Goal: Task Accomplishment & Management: Manage account settings

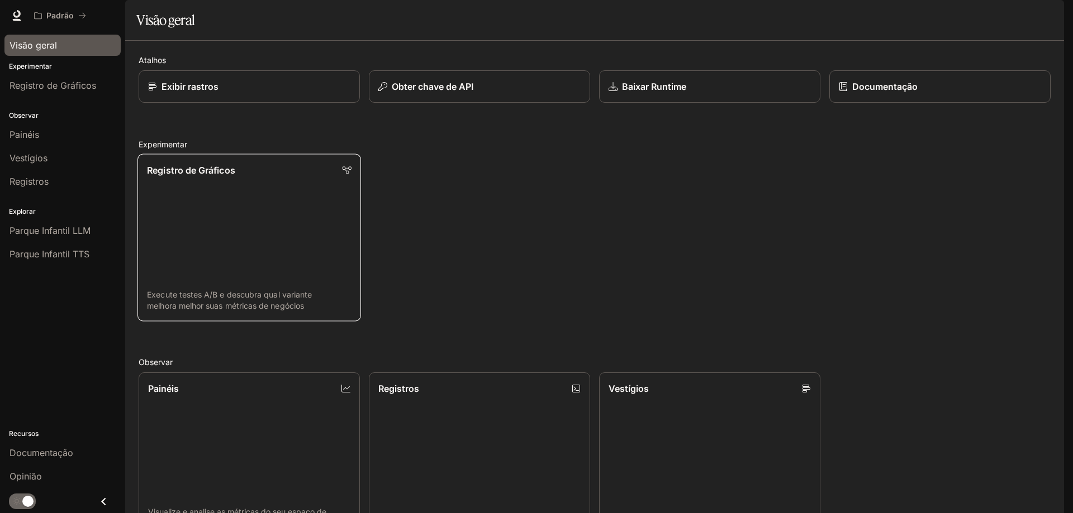
click at [261, 254] on link "Registro de Gráficos Execute testes A/B e descubra qual variante melhora melhor…" at bounding box center [248, 238] width 223 height 168
click at [664, 373] on link "Vestígios Rastrear fluxos de solicitação e desempenho" at bounding box center [709, 456] width 221 height 166
click at [278, 442] on link "Painéis Visualize e analise as métricas do seu espaço de trabalho" at bounding box center [248, 456] width 223 height 168
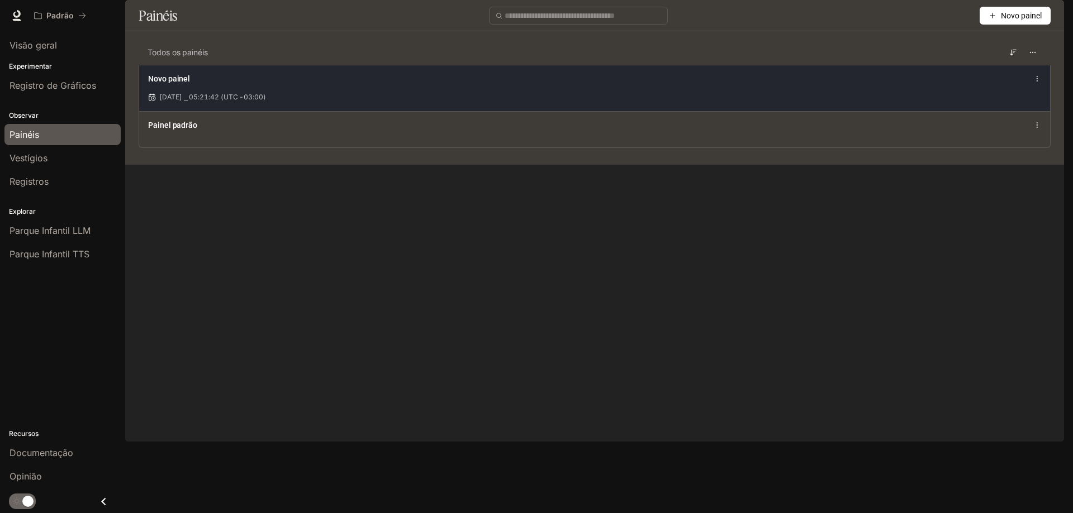
click at [237, 111] on div "Novo painel [DATE] ⎯ 05:21:42 (UTC -03:00)" at bounding box center [594, 88] width 911 height 46
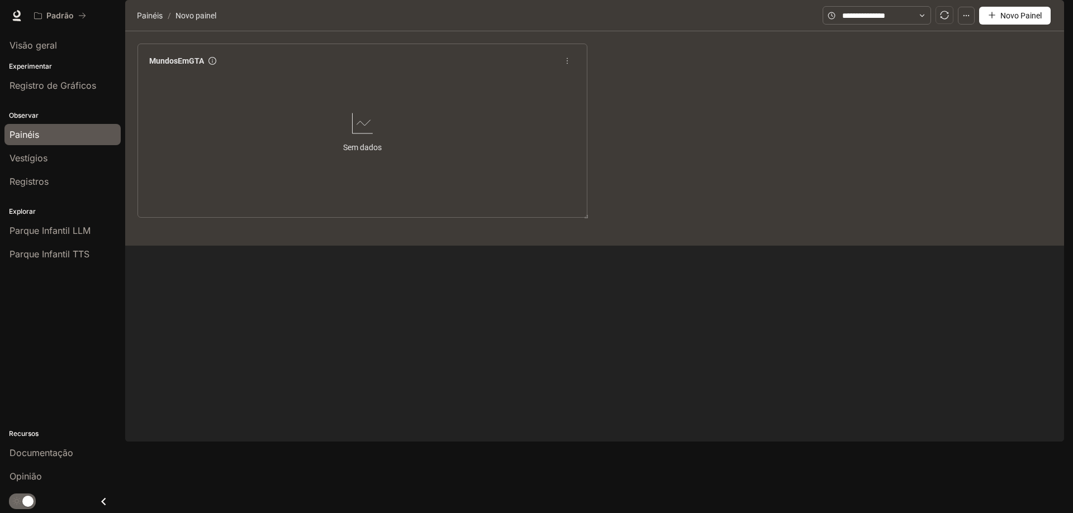
click at [183, 67] on span "MundosEmGTA" at bounding box center [176, 61] width 55 height 12
click at [212, 65] on icon "círculo de informações" at bounding box center [212, 61] width 8 height 8
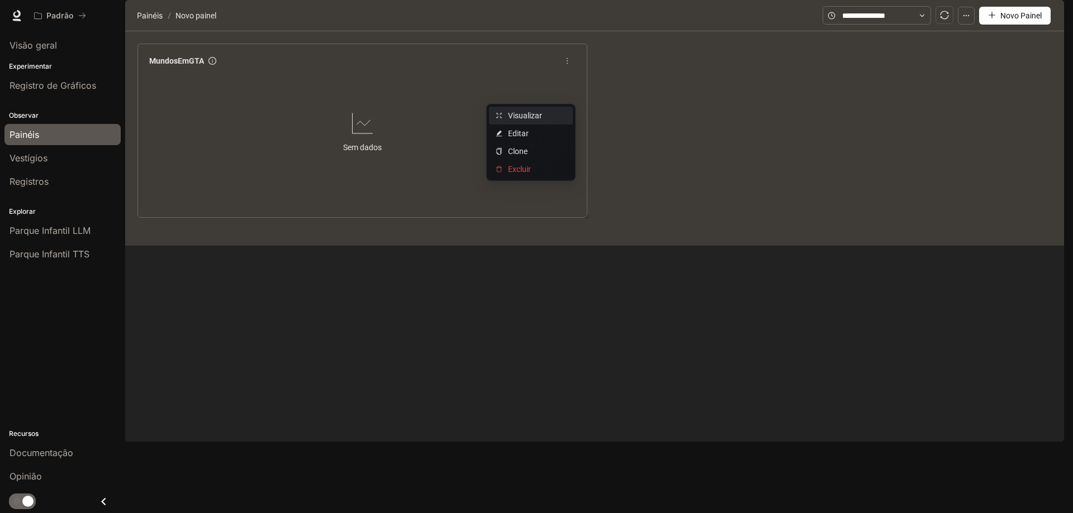
click at [527, 117] on font "Visualizar" at bounding box center [525, 115] width 34 height 9
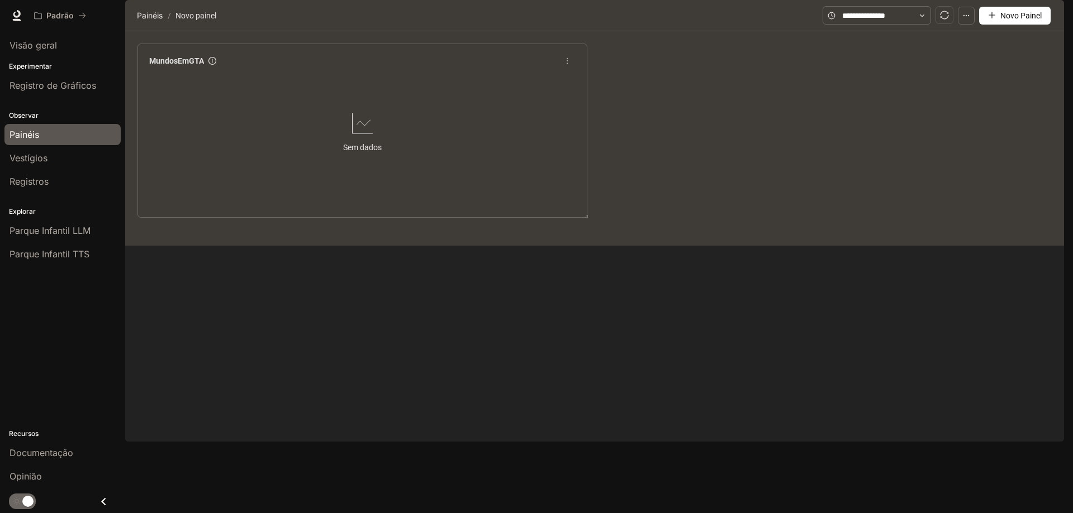
click at [568, 69] on span "mais" at bounding box center [567, 61] width 17 height 17
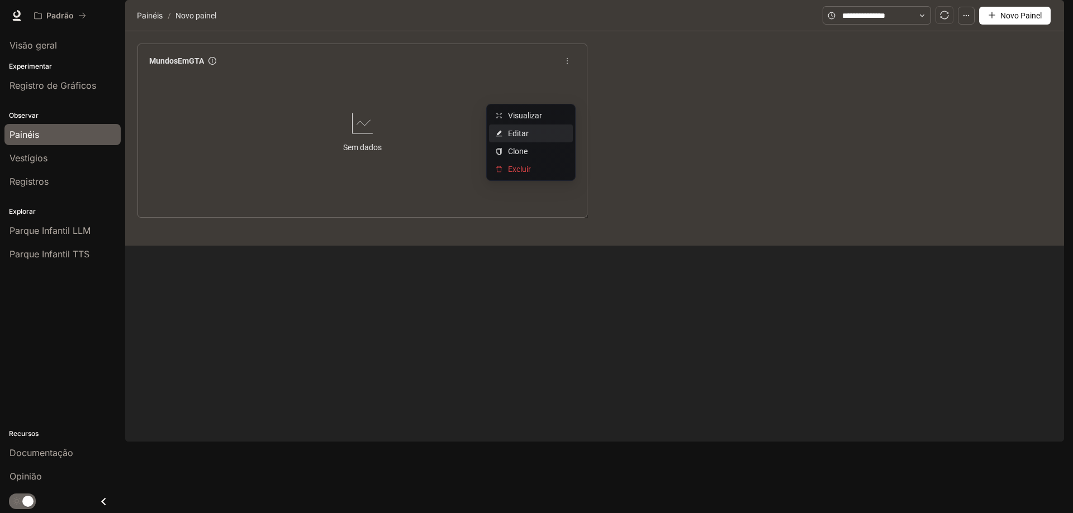
click at [530, 129] on span "Editar" at bounding box center [537, 133] width 58 height 12
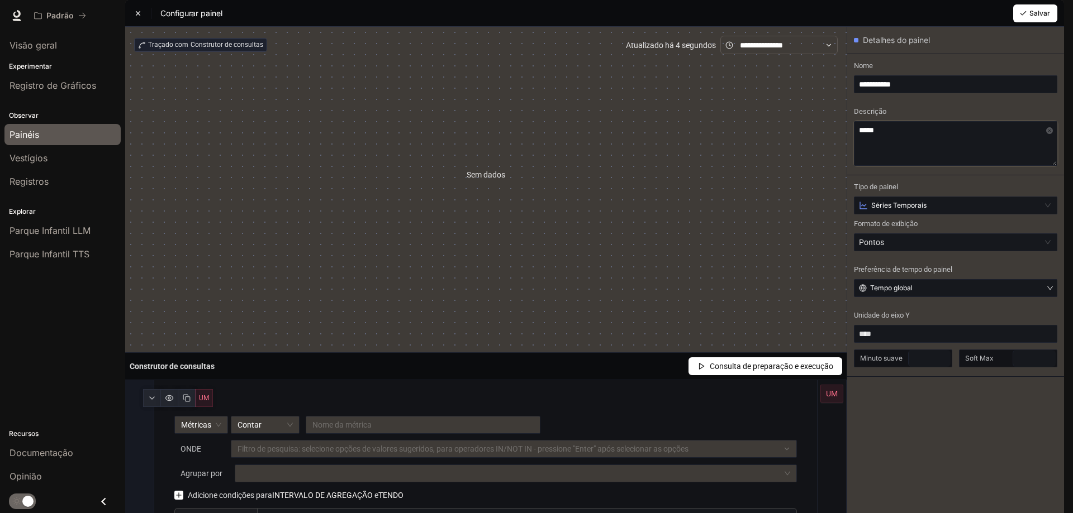
click at [903, 161] on textarea "*****" at bounding box center [955, 143] width 203 height 45
click at [938, 210] on div "Séries Temporais" at bounding box center [950, 205] width 182 height 9
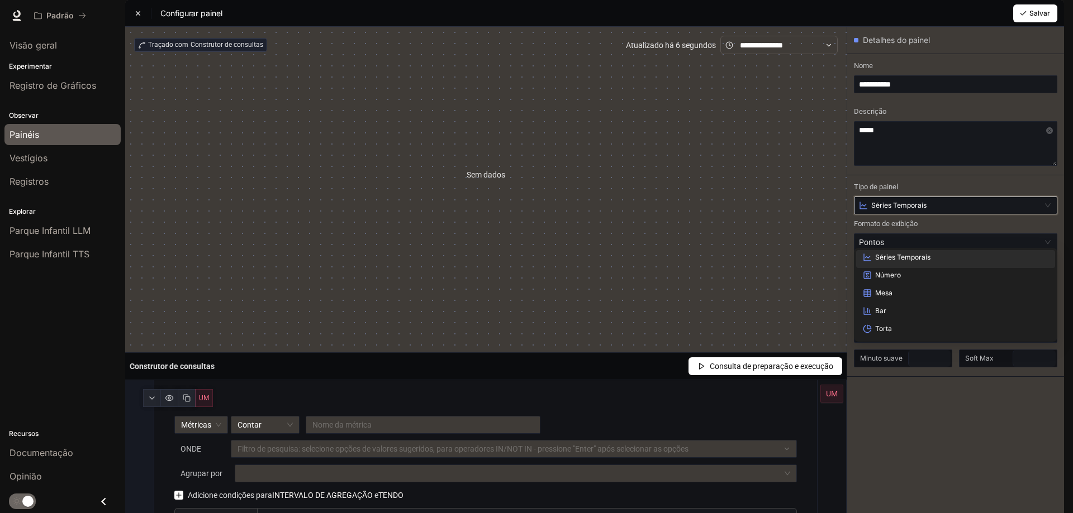
click at [937, 214] on input "search" at bounding box center [955, 205] width 190 height 17
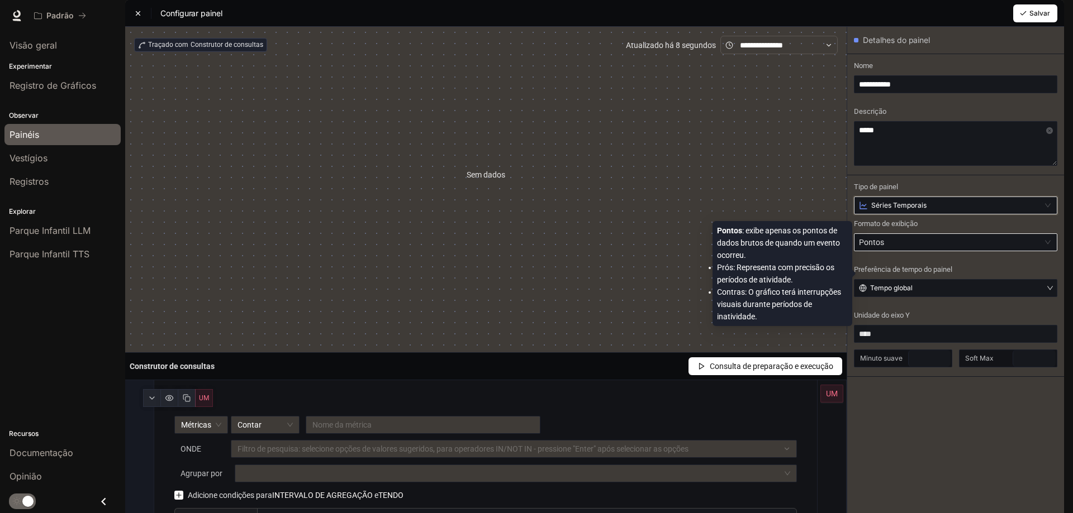
click at [894, 251] on div "Pontos" at bounding box center [950, 242] width 182 height 17
click at [895, 251] on div "Pontos" at bounding box center [950, 242] width 182 height 17
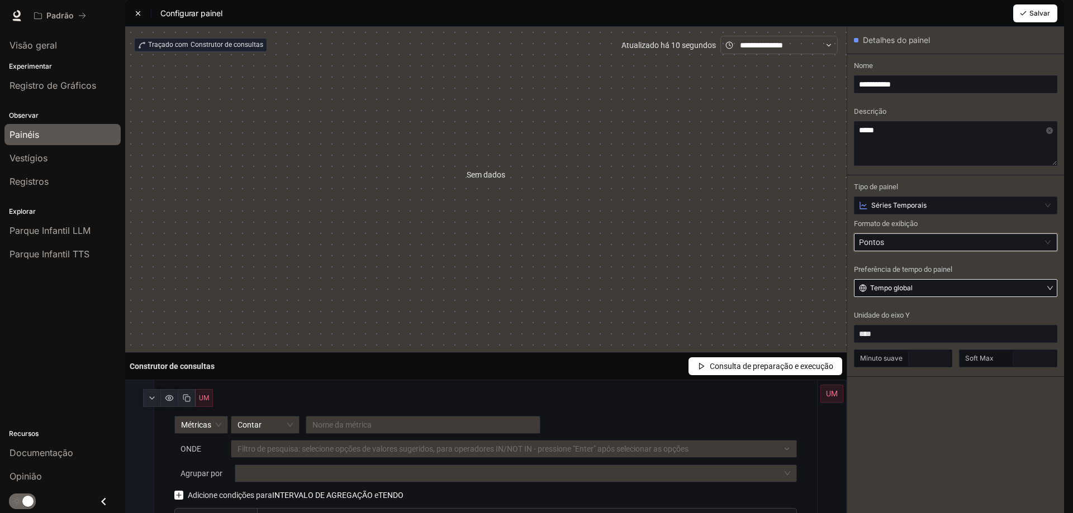
scroll to position [56, 0]
click at [908, 284] on font "Tempo global" at bounding box center [891, 288] width 42 height 8
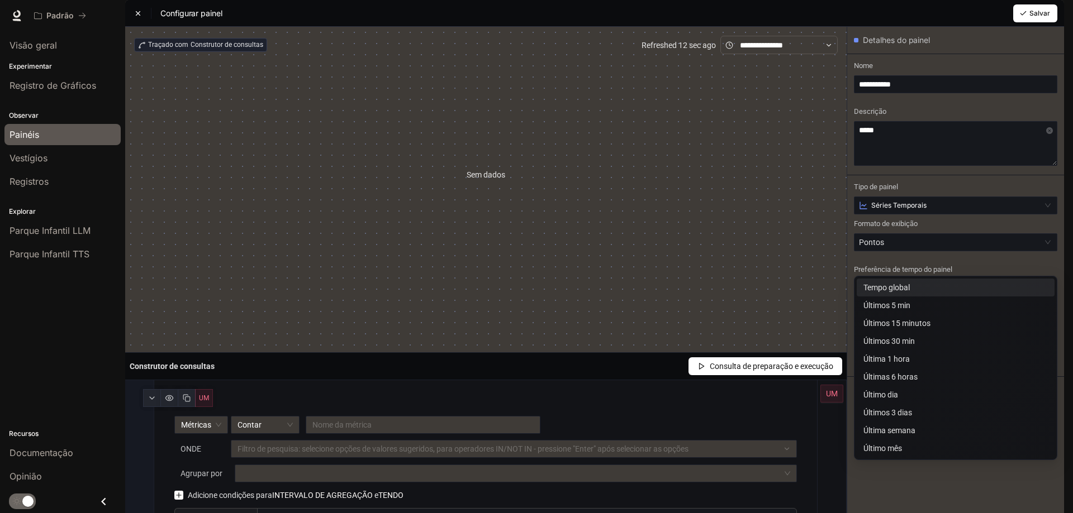
click at [906, 279] on li "Tempo global" at bounding box center [956, 288] width 198 height 18
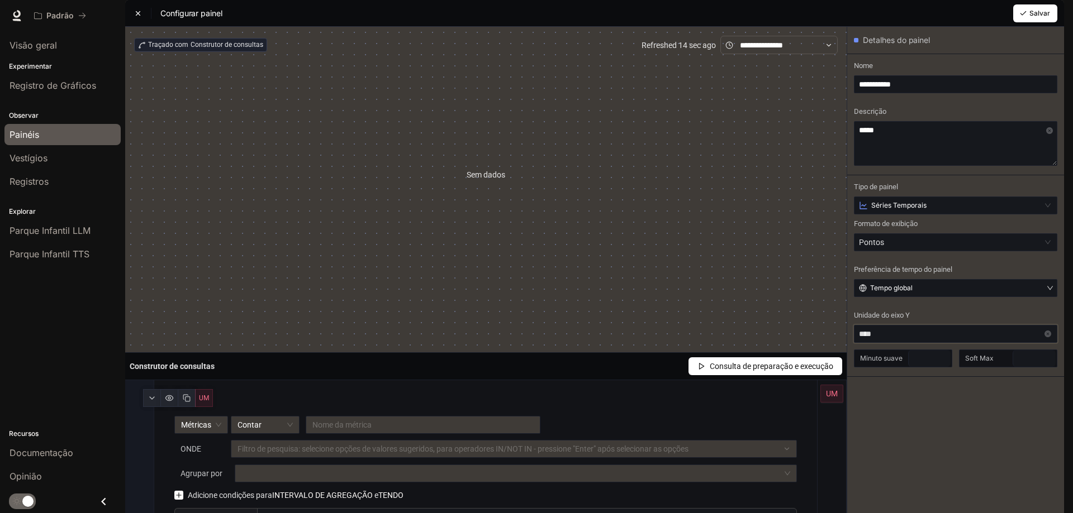
click at [898, 325] on input "****" at bounding box center [955, 334] width 203 height 18
click at [887, 324] on div "nenhum" at bounding box center [955, 332] width 199 height 18
click at [890, 354] on font "Minuto suave" at bounding box center [881, 358] width 42 height 8
type input "*"
click at [942, 350] on span "Aumentar o valor" at bounding box center [944, 355] width 12 height 10
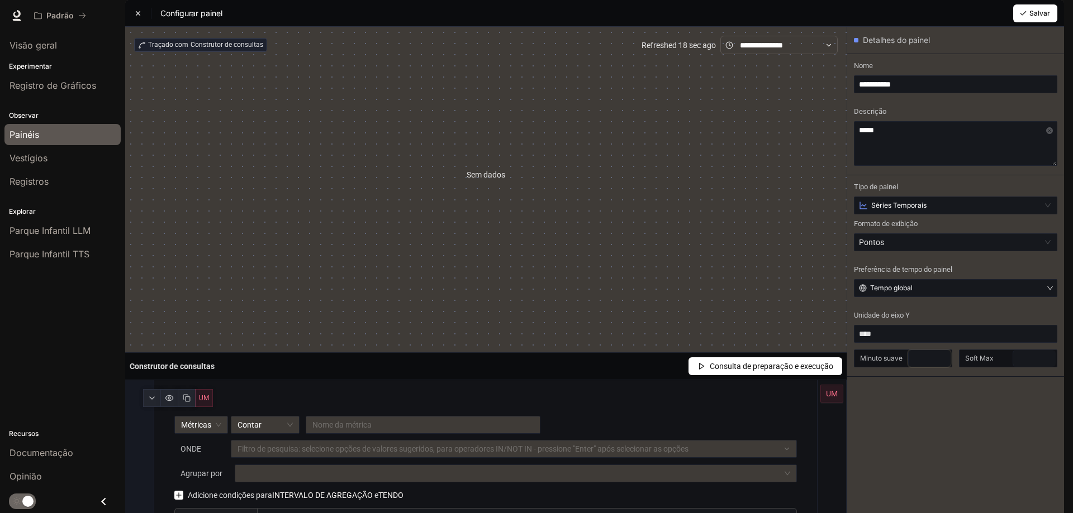
scroll to position [113, 0]
click at [207, 417] on span "Métricas" at bounding box center [201, 425] width 40 height 17
click at [212, 417] on span "Métricas" at bounding box center [201, 425] width 40 height 17
click at [256, 421] on font "Contar" at bounding box center [249, 425] width 24 height 9
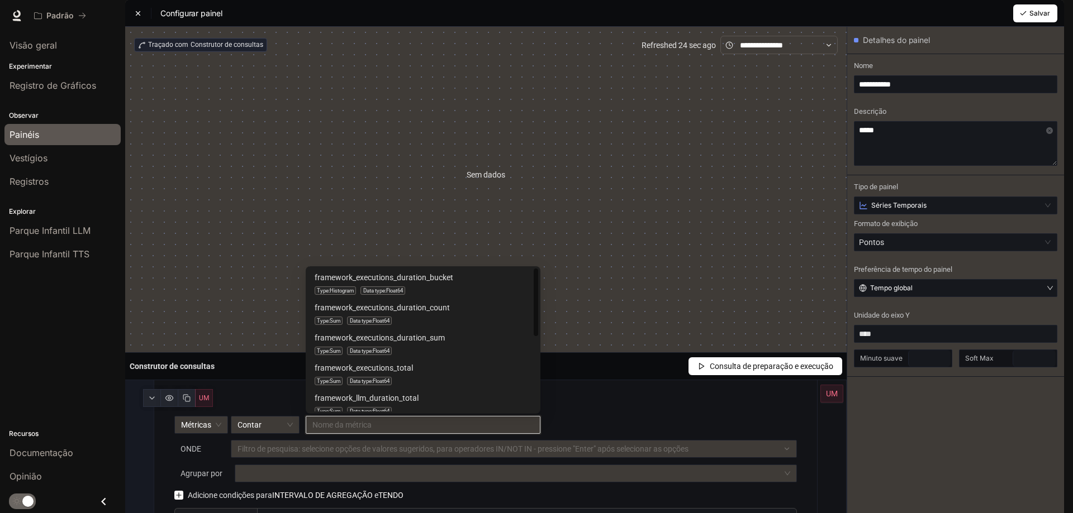
click at [387, 417] on input "search" at bounding box center [422, 425] width 221 height 17
click at [268, 446] on div at bounding box center [508, 449] width 549 height 7
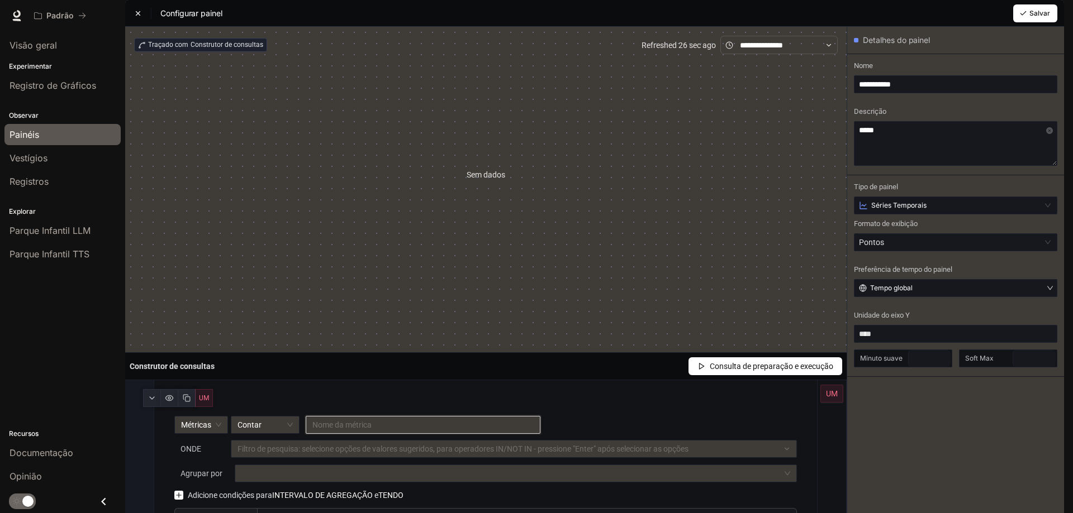
click at [288, 440] on div "Filtro de pesquisa: selecione opções de valores sugeridos, para operadores IN/N…" at bounding box center [514, 449] width 566 height 18
click at [283, 470] on div at bounding box center [509, 473] width 545 height 7
click at [237, 513] on font "Formato da legenda" at bounding box center [216, 517] width 70 height 9
click at [283, 508] on input "text" at bounding box center [527, 517] width 540 height 18
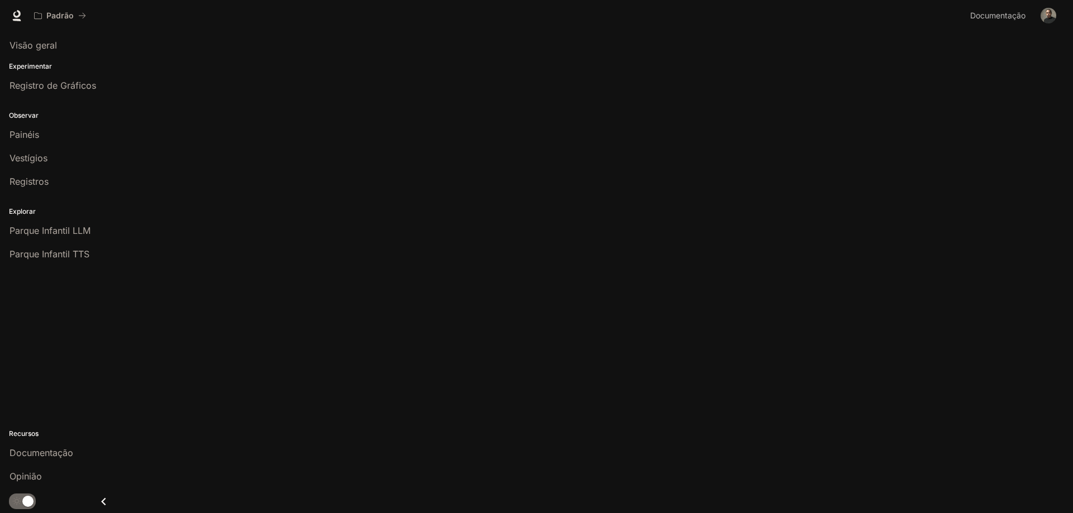
click at [268, 0] on div at bounding box center [594, 0] width 939 height 0
click at [47, 135] on div "Painéis" at bounding box center [62, 134] width 106 height 13
click at [42, 184] on font "Registros" at bounding box center [28, 181] width 39 height 11
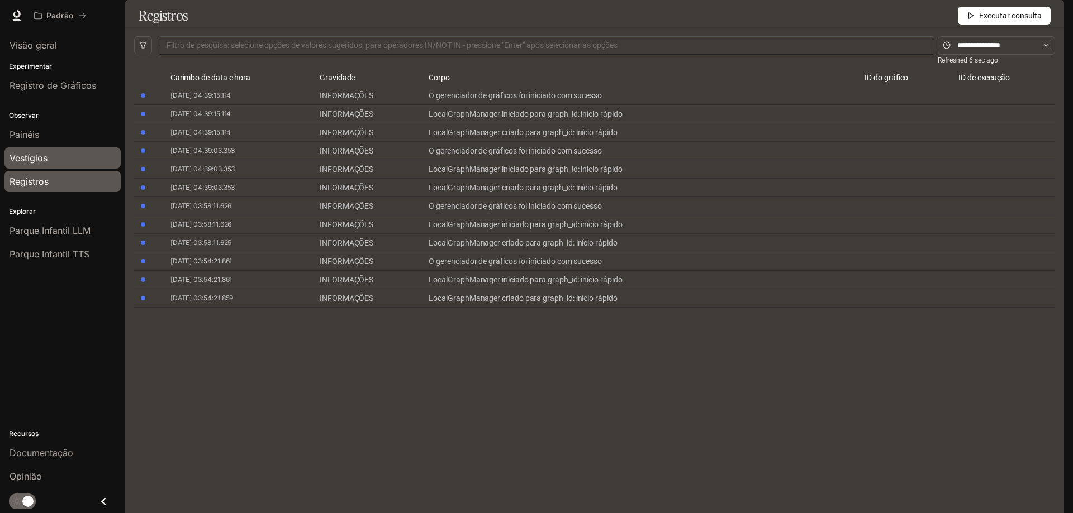
click at [65, 163] on div "Vestígios" at bounding box center [62, 157] width 106 height 13
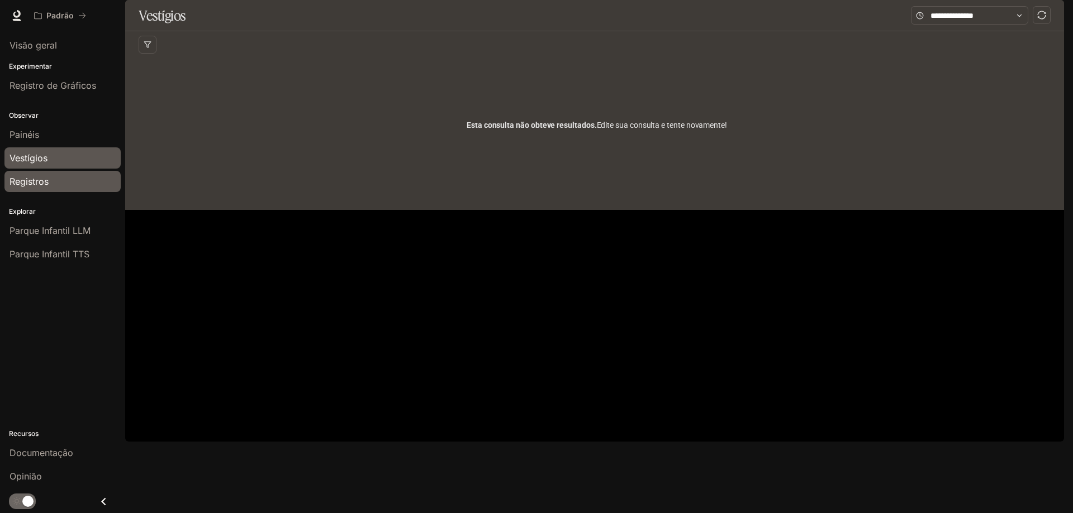
click at [49, 192] on li "Registros" at bounding box center [62, 181] width 125 height 23
click at [44, 182] on font "Registros" at bounding box center [28, 181] width 39 height 11
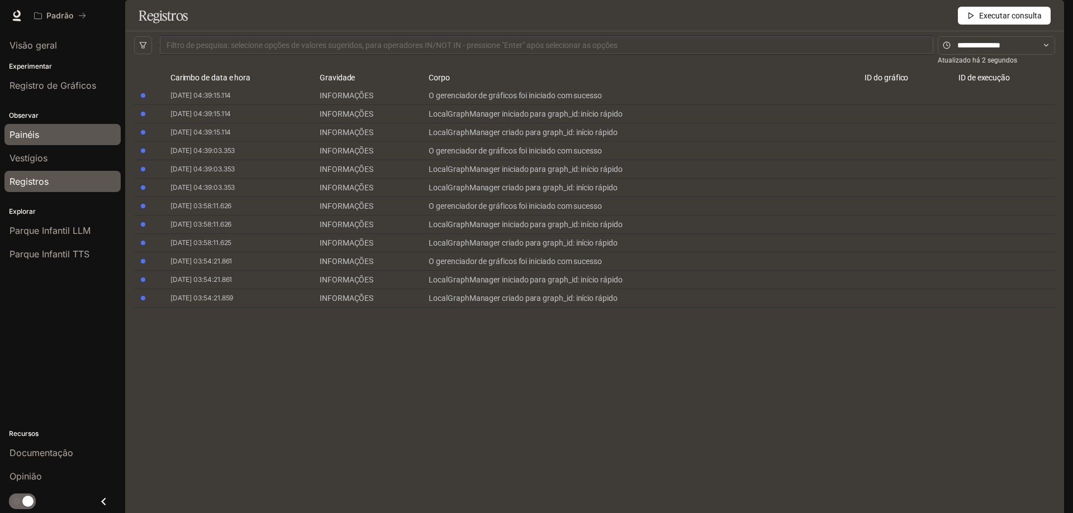
click at [42, 135] on div "Painéis" at bounding box center [62, 134] width 106 height 13
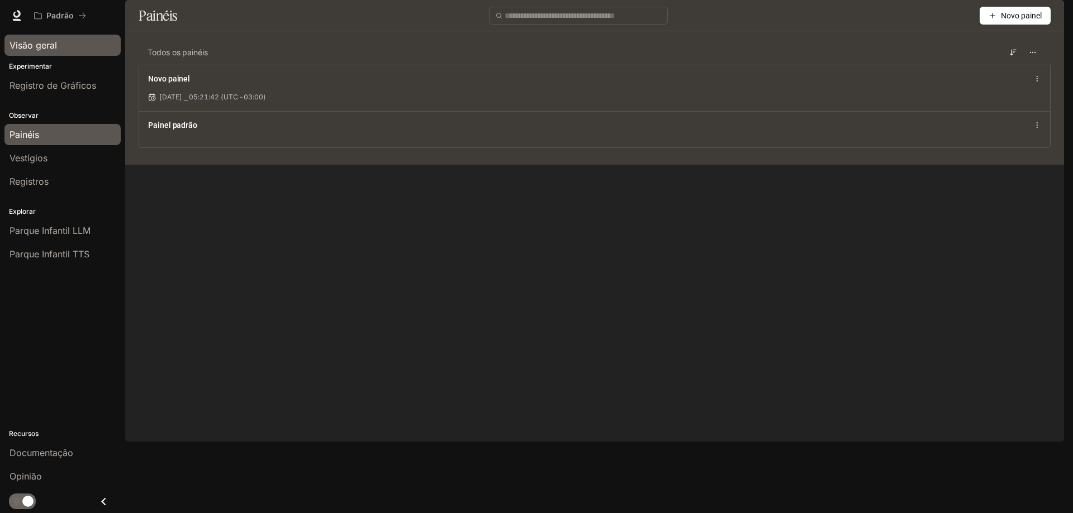
click at [50, 54] on link "Visão geral" at bounding box center [62, 45] width 116 height 21
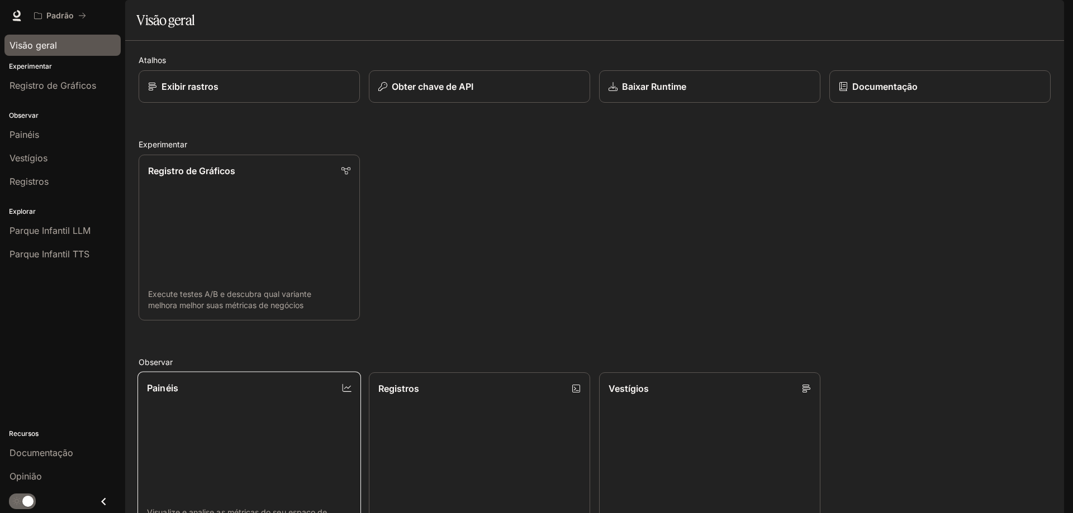
scroll to position [279, 0]
click at [646, 372] on link "Vestígios Rastrear fluxos de solicitação e desempenho" at bounding box center [709, 456] width 223 height 168
click at [313, 373] on link "Painéis Visualize e analise as métricas do seu espaço de trabalho" at bounding box center [249, 456] width 221 height 166
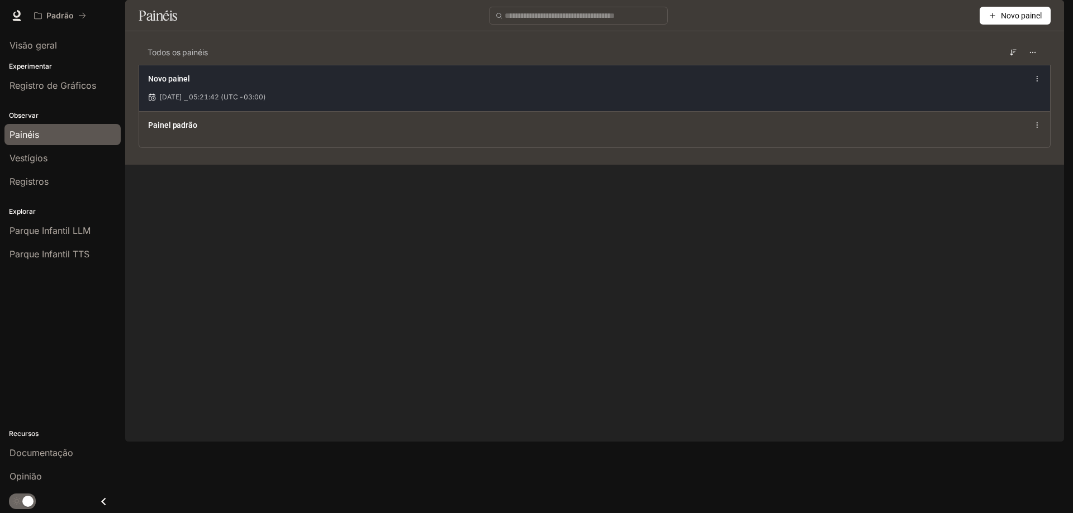
click at [368, 102] on div "[DATE] ⎯ 05:21:42 (UTC -03:00)" at bounding box center [594, 97] width 893 height 10
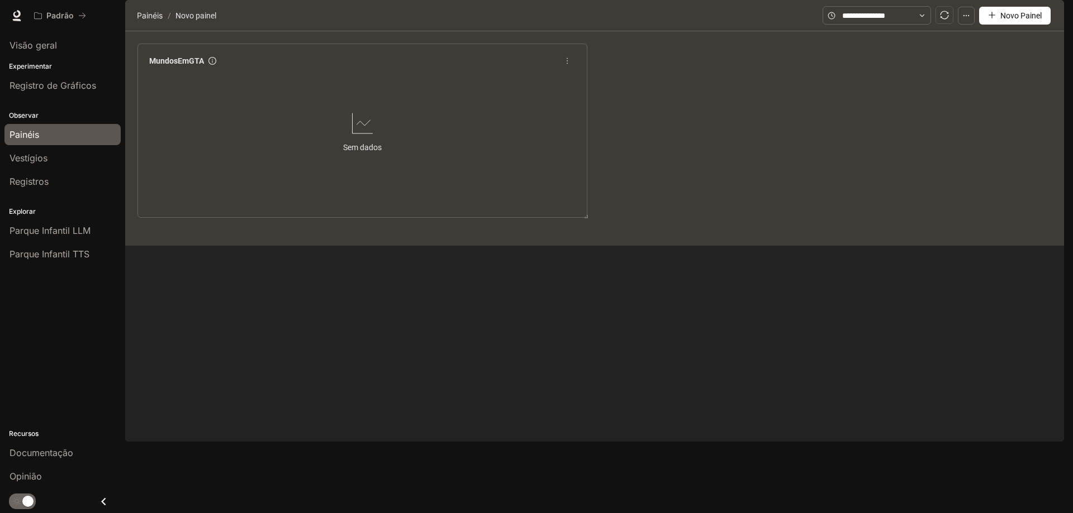
click at [569, 65] on icon "mais" at bounding box center [567, 61] width 8 height 8
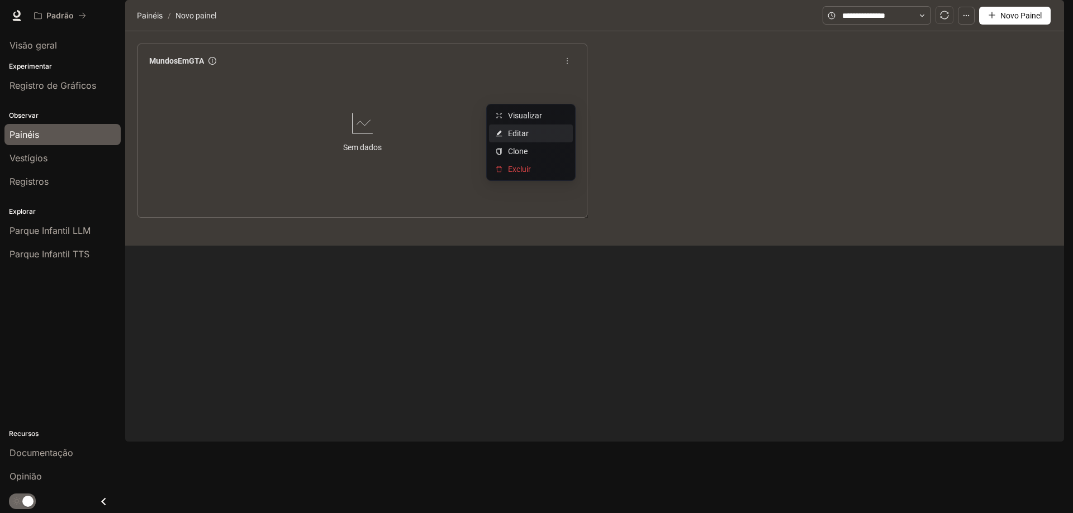
click at [529, 131] on span "Editar" at bounding box center [537, 133] width 58 height 12
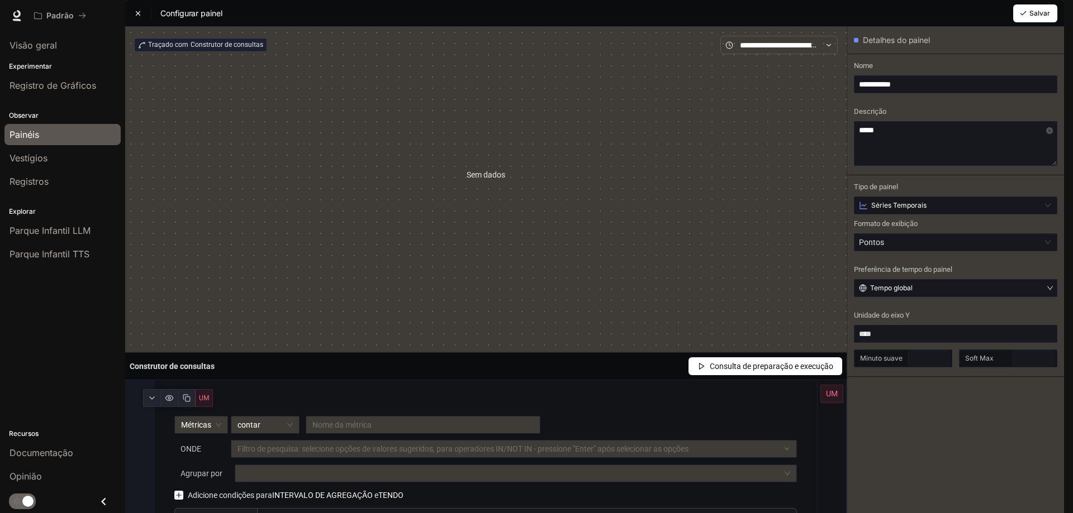
scroll to position [113, 0]
drag, startPoint x: 568, startPoint y: 424, endPoint x: 535, endPoint y: 431, distance: 33.9
click at [567, 424] on div "Métricas contar Nome da métrica ONDE Filtro de pesquisa: selecione opções de va…" at bounding box center [485, 471] width 649 height 110
click at [439, 508] on input "text" at bounding box center [527, 517] width 540 height 18
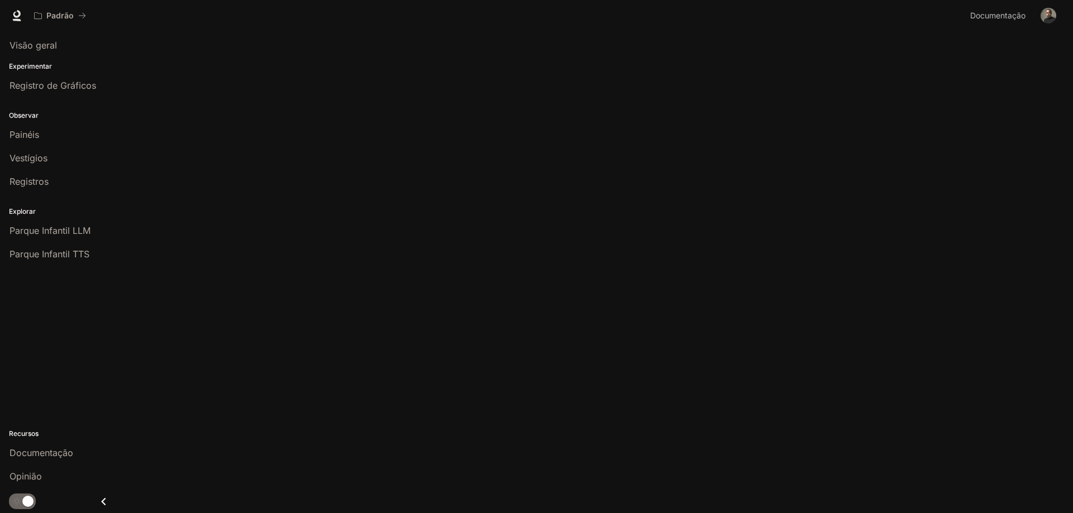
drag, startPoint x: 192, startPoint y: 178, endPoint x: 179, endPoint y: 159, distance: 23.4
